Goal: Task Accomplishment & Management: Manage account settings

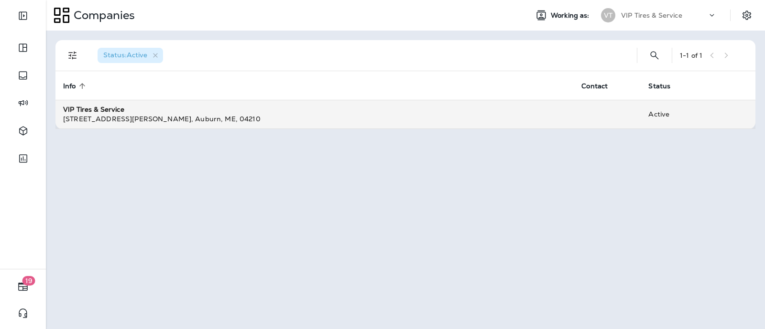
click at [148, 112] on div "VIP Tires & Service" at bounding box center [314, 110] width 503 height 10
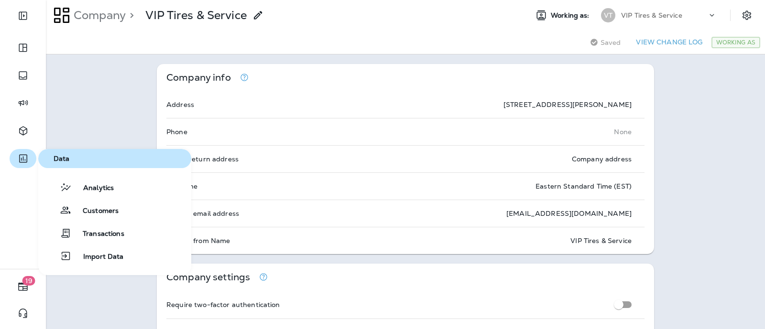
click at [27, 156] on icon "button" at bounding box center [23, 158] width 12 height 11
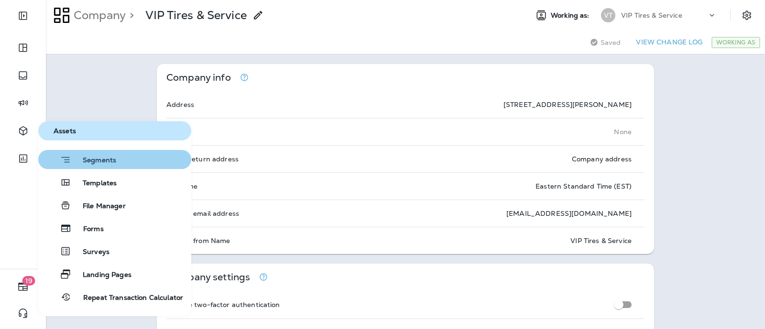
click at [98, 160] on span "Segments" at bounding box center [93, 161] width 45 height 10
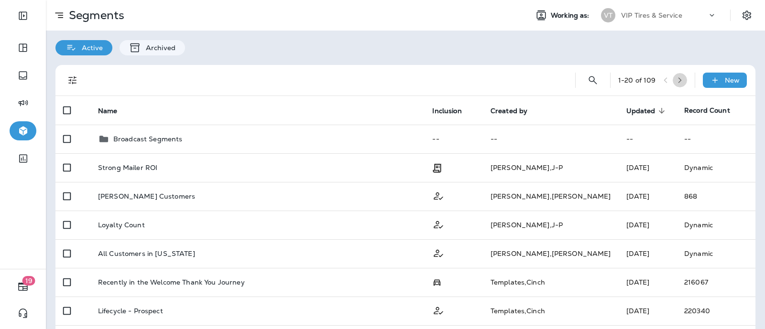
click at [672, 76] on button "button" at bounding box center [679, 80] width 14 height 14
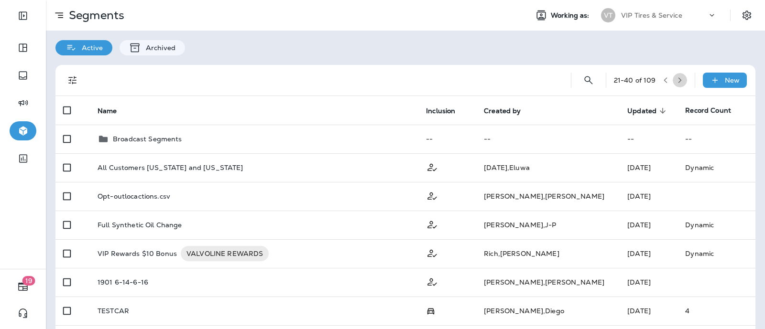
click at [672, 79] on button "button" at bounding box center [679, 80] width 14 height 14
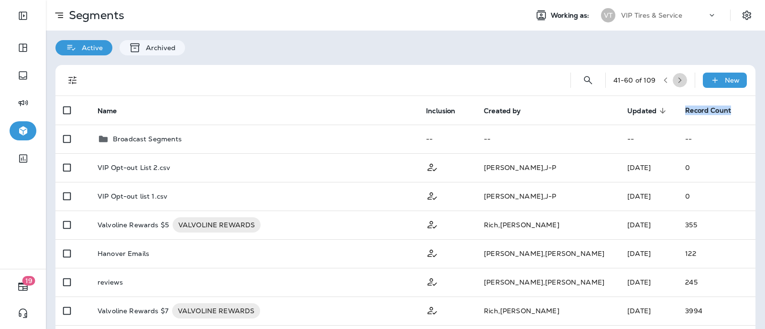
click at [676, 78] on icon "button" at bounding box center [679, 80] width 7 height 7
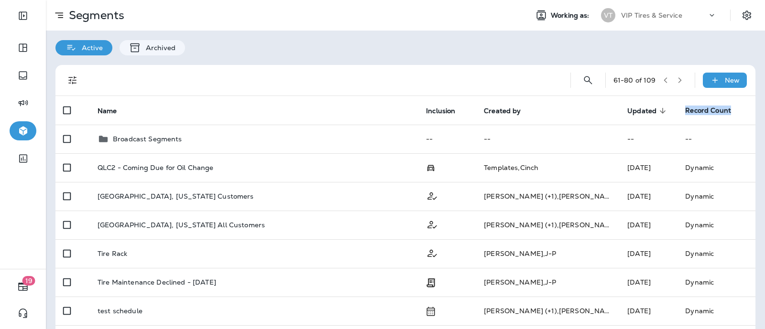
click at [676, 78] on icon "button" at bounding box center [679, 80] width 7 height 7
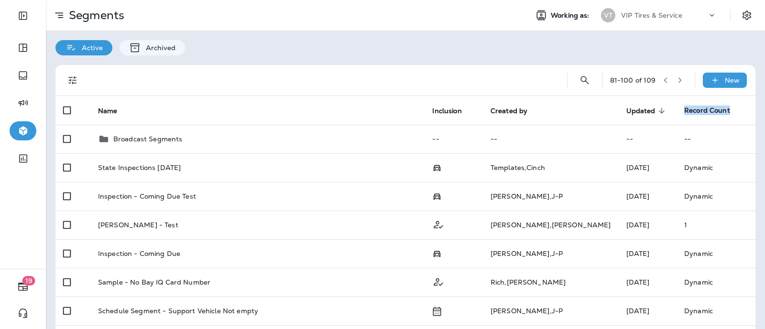
click at [676, 78] on icon "button" at bounding box center [679, 80] width 7 height 7
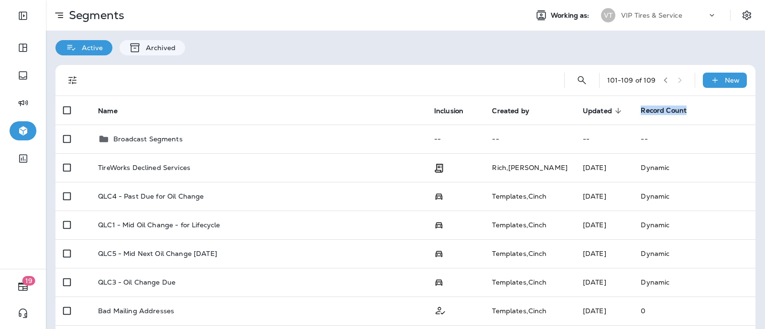
click at [662, 83] on icon "button" at bounding box center [665, 80] width 7 height 7
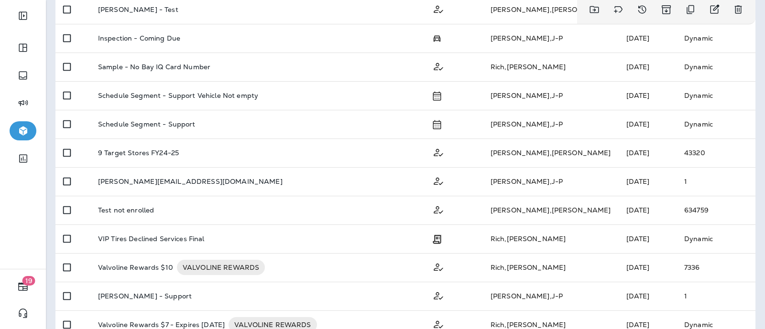
scroll to position [238, 0]
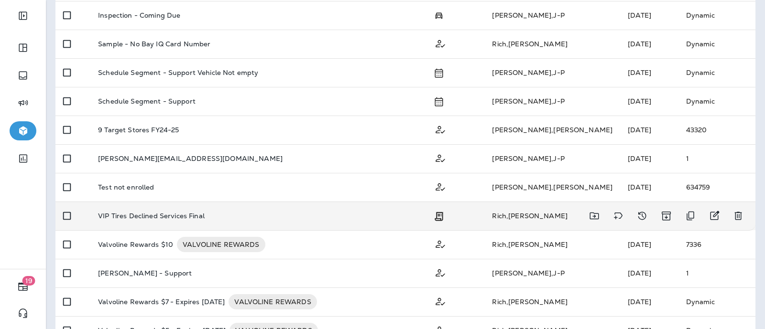
click at [201, 214] on p "VIP Tires Declined Services Final" at bounding box center [151, 216] width 107 height 8
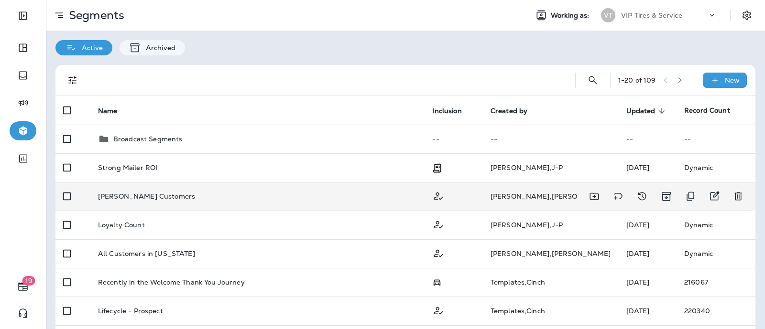
scroll to position [59, 0]
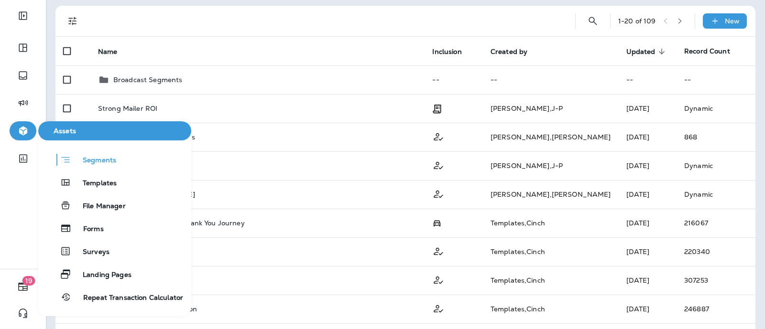
click at [25, 130] on icon "button" at bounding box center [23, 131] width 8 height 9
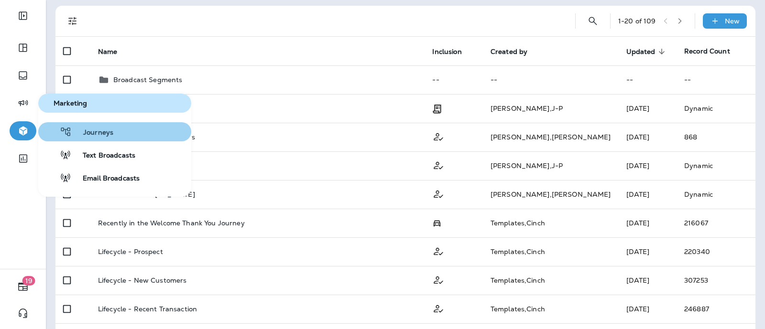
click at [98, 131] on span "Journeys" at bounding box center [93, 133] width 42 height 9
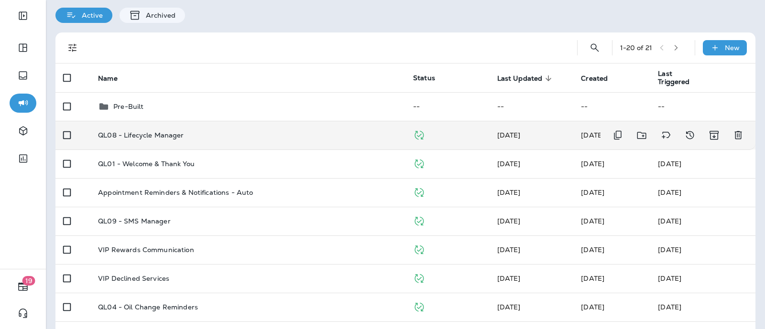
scroll to position [119, 0]
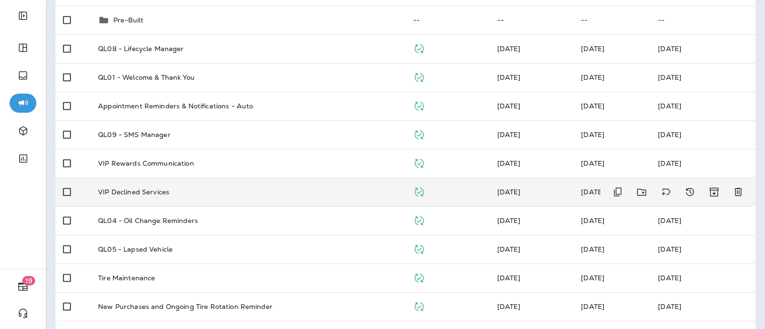
click at [153, 191] on p "VIP Declined Services" at bounding box center [133, 192] width 71 height 8
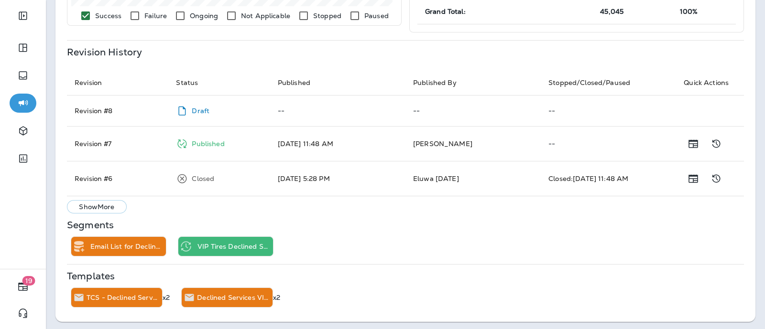
scroll to position [384, 0]
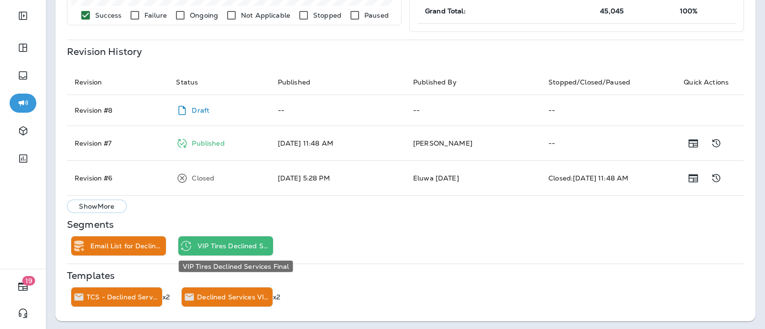
click at [230, 242] on p "VIP Tires Declined Services Final" at bounding box center [233, 246] width 72 height 8
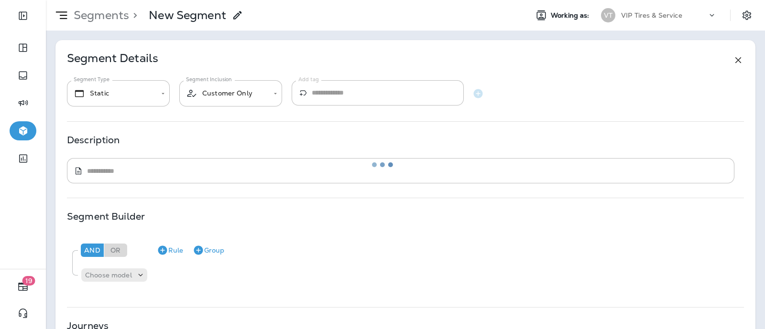
type input "*******"
type input "**********"
type textarea "**********"
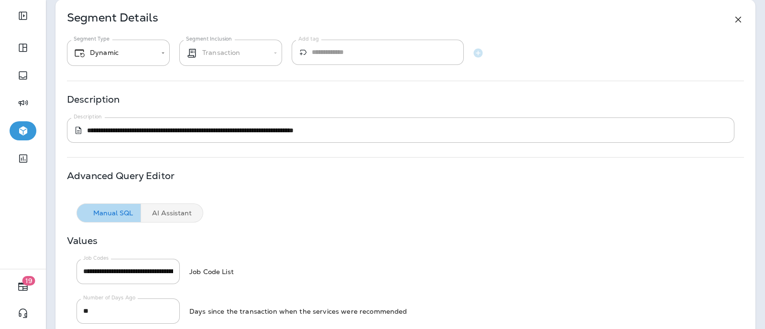
scroll to position [59, 0]
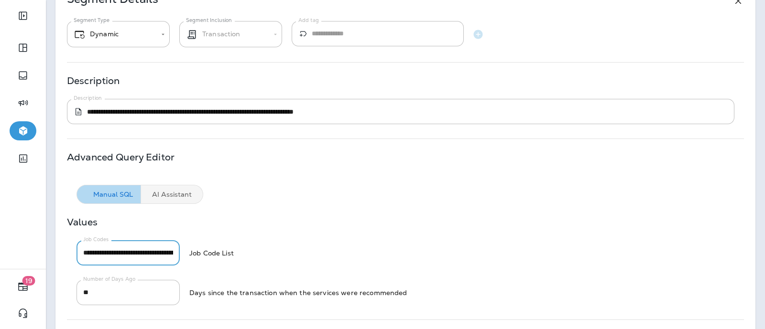
drag, startPoint x: 178, startPoint y: 256, endPoint x: 188, endPoint y: 256, distance: 10.0
click at [188, 256] on div "**********" at bounding box center [405, 252] width 677 height 25
click at [342, 266] on div "**********" at bounding box center [405, 261] width 677 height 87
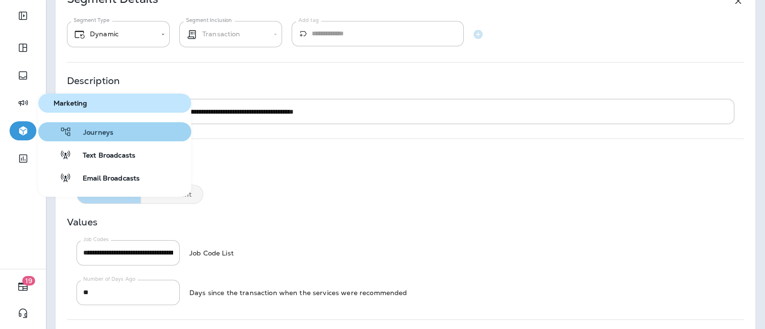
click at [100, 135] on span "Journeys" at bounding box center [93, 133] width 42 height 9
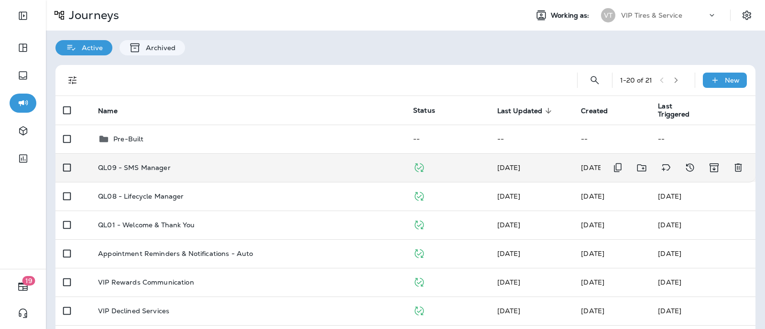
scroll to position [59, 0]
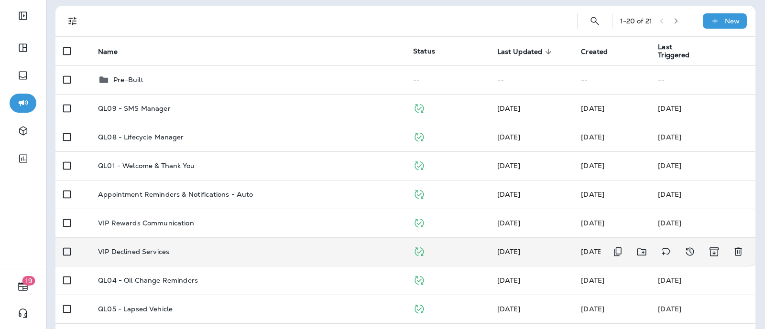
click at [152, 249] on p "VIP Declined Services" at bounding box center [133, 252] width 71 height 8
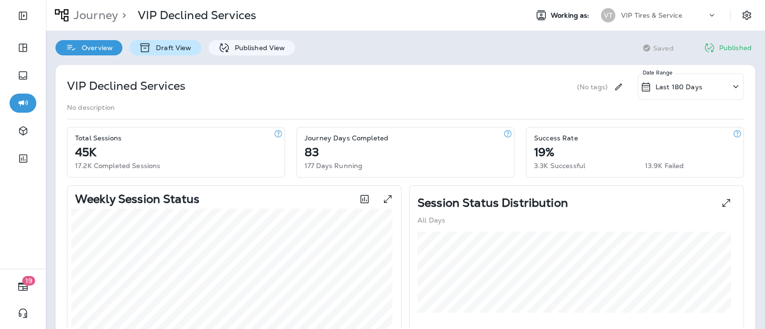
click at [188, 45] on p "Draft View" at bounding box center [171, 48] width 40 height 8
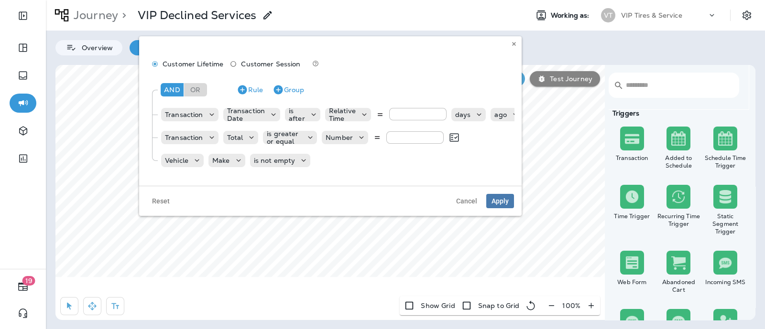
click at [171, 208] on button "Reset" at bounding box center [161, 201] width 28 height 14
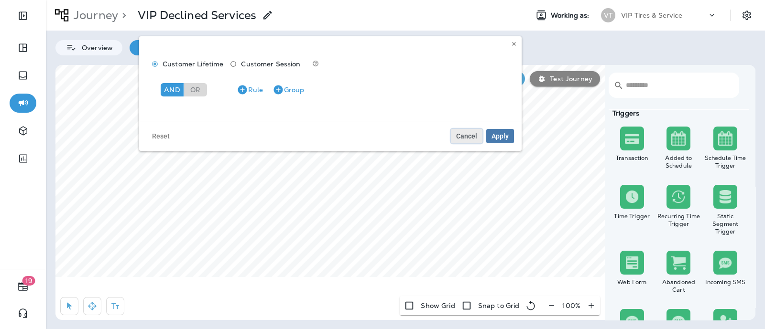
click at [464, 131] on button "Cancel" at bounding box center [467, 136] width 32 height 14
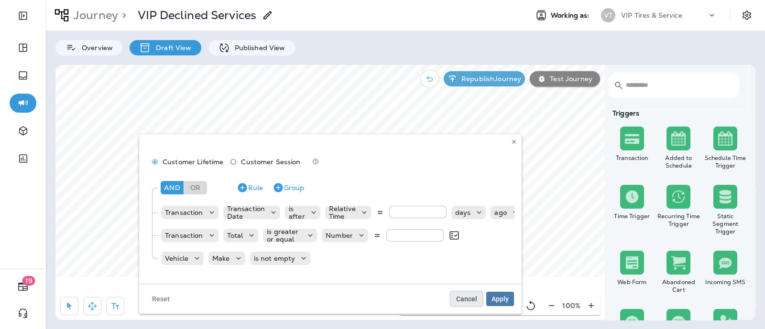
click at [468, 303] on span "Cancel" at bounding box center [466, 299] width 21 height 7
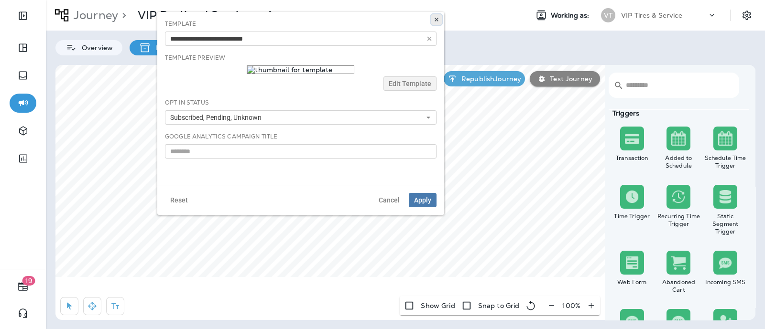
click at [435, 16] on button at bounding box center [436, 19] width 11 height 11
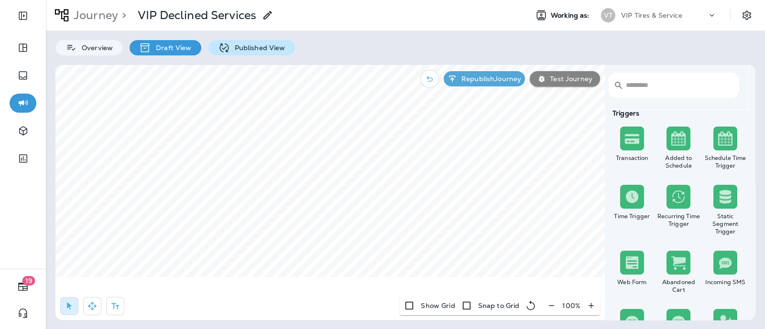
click at [268, 48] on p "Published View" at bounding box center [257, 48] width 55 height 8
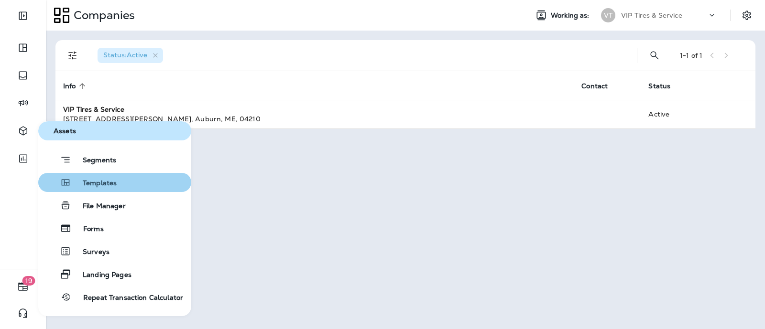
click at [99, 183] on span "Templates" at bounding box center [93, 183] width 45 height 9
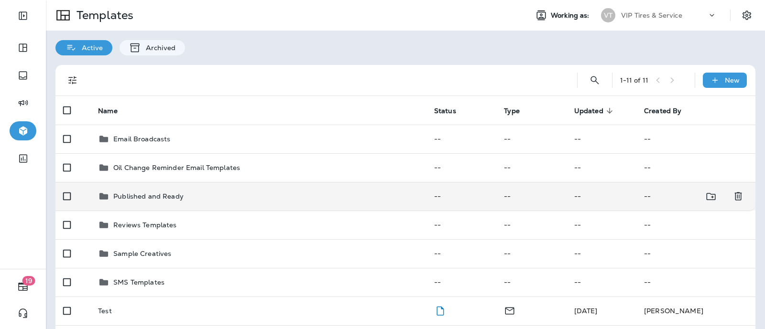
click at [146, 197] on p "Published and Ready" at bounding box center [148, 197] width 70 height 8
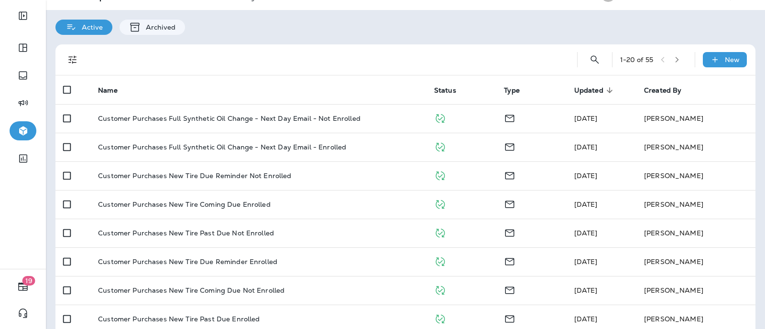
scroll to position [20, 0]
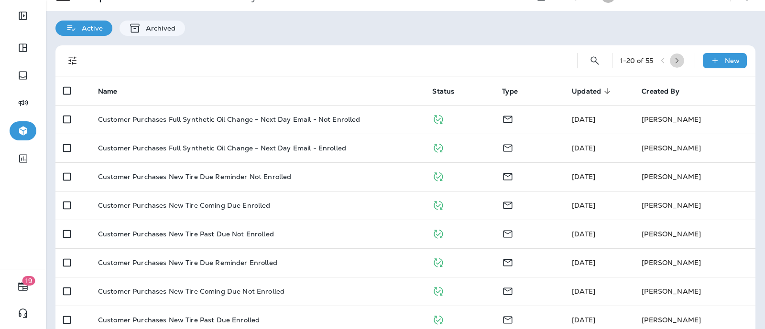
click at [673, 57] on icon "button" at bounding box center [676, 60] width 7 height 7
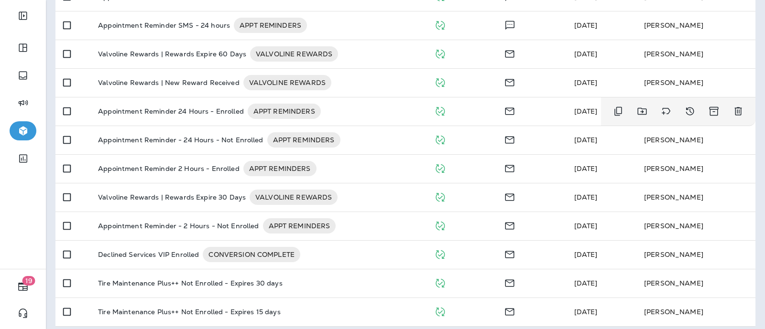
scroll to position [378, 0]
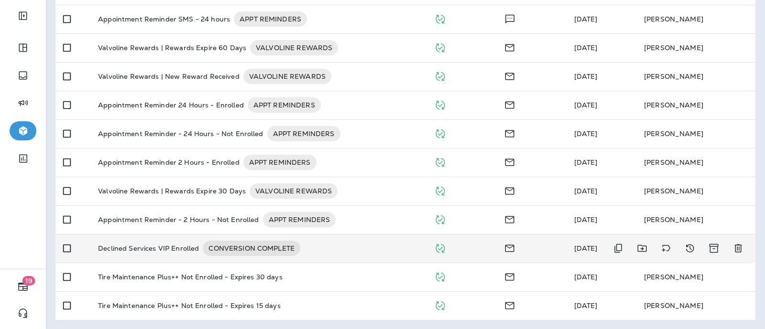
click at [175, 244] on p "Declined Services VIP Enrolled" at bounding box center [148, 248] width 101 height 15
